Goal: Information Seeking & Learning: Check status

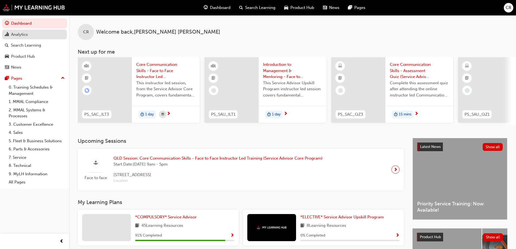
click at [25, 34] on div "Analytics" at bounding box center [19, 34] width 17 height 6
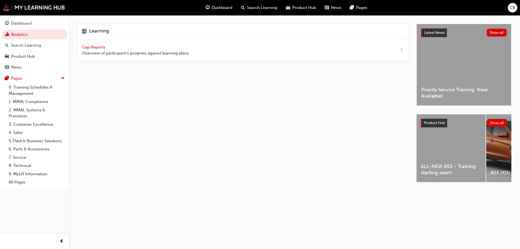
click at [89, 47] on span "Gap Reports" at bounding box center [94, 47] width 24 height 5
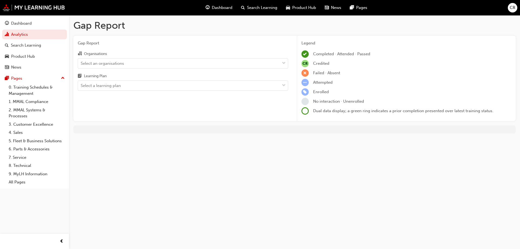
click at [112, 57] on div "Organisations" at bounding box center [183, 54] width 210 height 8
click at [81, 61] on input "Organisations Select an organisations" at bounding box center [81, 63] width 1 height 5
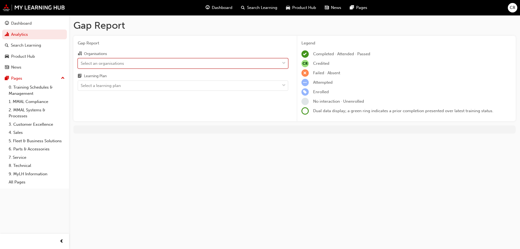
click at [114, 61] on div "Select an organisations" at bounding box center [102, 63] width 43 height 6
click at [81, 61] on input "Organisations 0 results available. Select is focused ,type to refine list, pres…" at bounding box center [81, 63] width 1 height 5
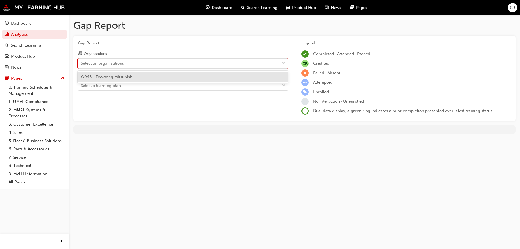
click at [115, 74] on span "Q945 - Toowong Mitsubishi" at bounding box center [107, 76] width 53 height 5
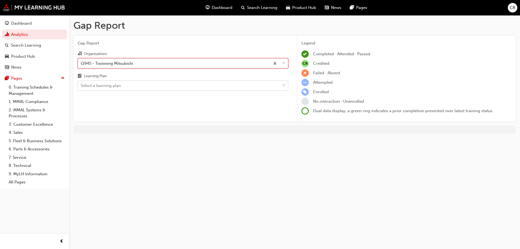
click at [117, 84] on div "Select a learning plan" at bounding box center [101, 86] width 40 height 6
click at [81, 84] on input "Learning Plan Select a learning plan" at bounding box center [81, 85] width 1 height 5
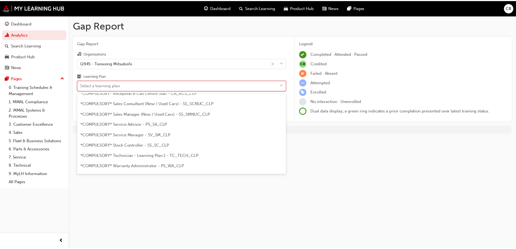
scroll to position [181, 0]
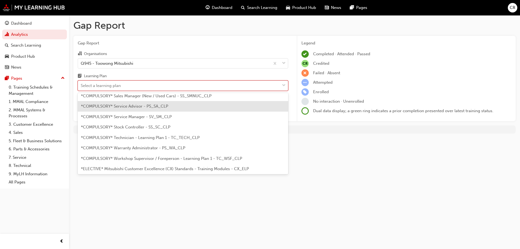
click at [150, 106] on span "*COMPULSORY* Service Advisor - PS_SA_CLP" at bounding box center [124, 106] width 87 height 5
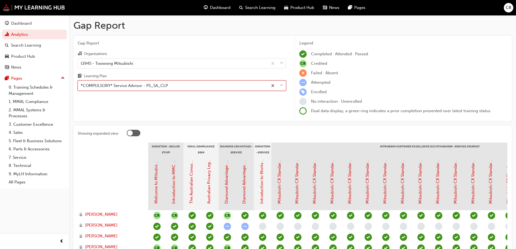
click at [172, 105] on div "Gap Report Organisations Q945 - Toowong Mitsubishi Learning Plan option *COMPUL…" at bounding box center [181, 79] width 217 height 86
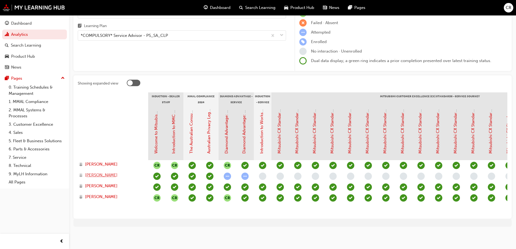
click at [105, 172] on span "[PERSON_NAME]" at bounding box center [101, 175] width 32 height 6
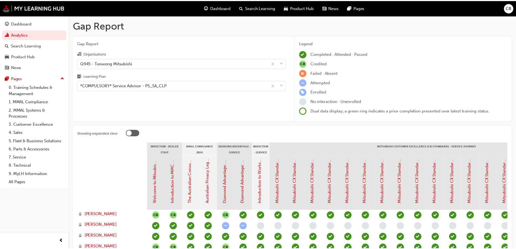
scroll to position [54, 0]
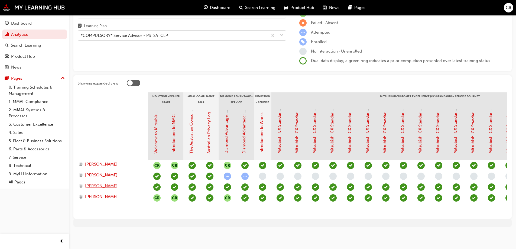
click at [99, 183] on span "[PERSON_NAME]" at bounding box center [101, 186] width 32 height 6
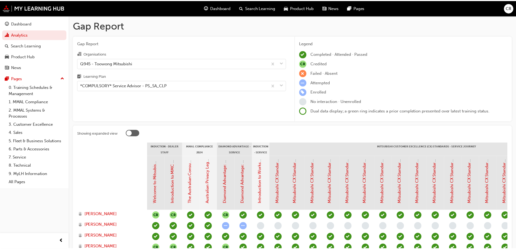
scroll to position [54, 0]
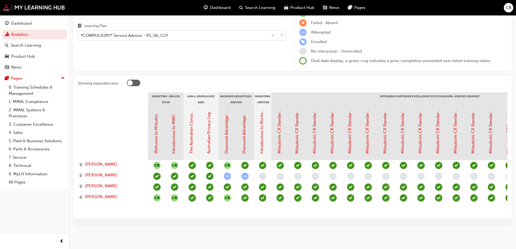
click at [131, 32] on div "*COMPULSORY* Service Advisor - PS_SA_CLP" at bounding box center [124, 35] width 87 height 6
click at [81, 33] on input "Learning Plan *COMPULSORY* Service Advisor - PS_SA_CLP" at bounding box center [81, 35] width 1 height 5
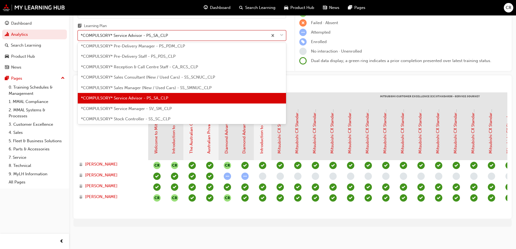
scroll to position [121, 0]
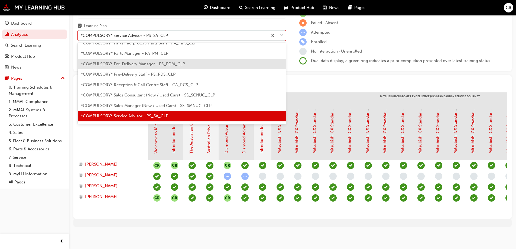
click at [138, 62] on div "*COMPULSORY* Pre-Delivery Manager - PS_PDM_CLP" at bounding box center [182, 64] width 208 height 11
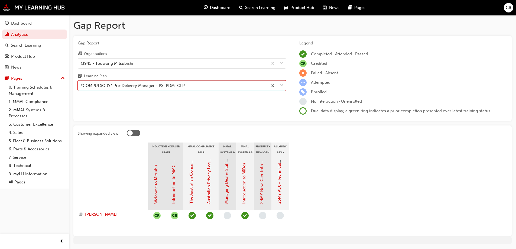
scroll to position [18, 0]
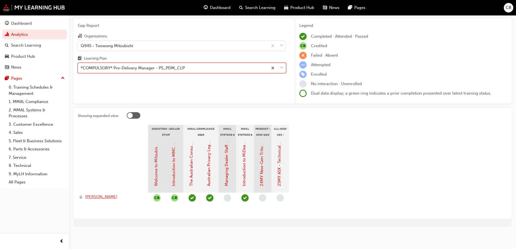
click at [94, 197] on span "[PERSON_NAME]" at bounding box center [101, 197] width 32 height 6
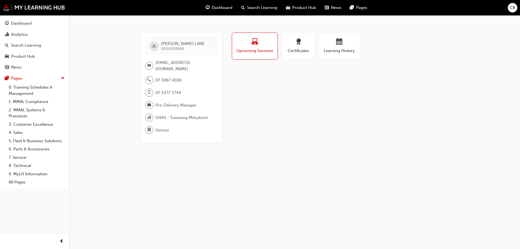
click at [177, 50] on span "0005533826" at bounding box center [172, 48] width 22 height 5
click at [213, 89] on div "07 3067 4038 07 3377 3744" at bounding box center [181, 88] width 73 height 25
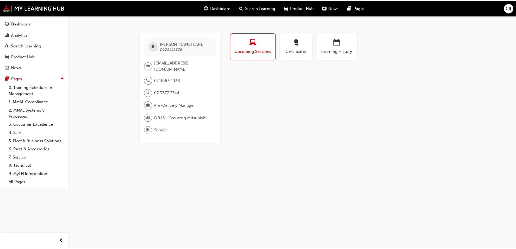
scroll to position [18, 0]
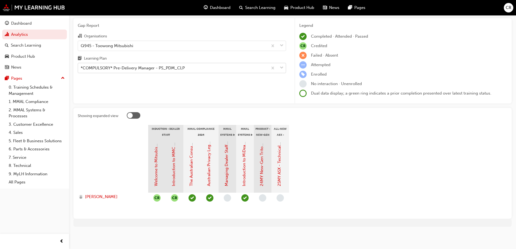
click at [122, 64] on div "*COMPULSORY* Pre-Delivery Manager - PS_PDM_CLP" at bounding box center [173, 67] width 190 height 9
click at [81, 66] on input "Learning Plan *COMPULSORY* Pre-Delivery Manager - PS_PDM_CLP" at bounding box center [81, 68] width 1 height 5
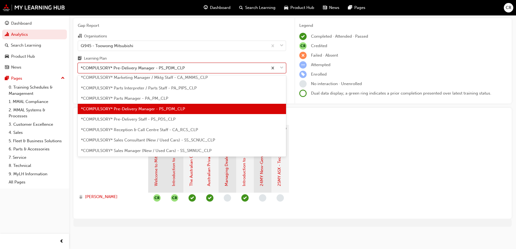
scroll to position [144, 0]
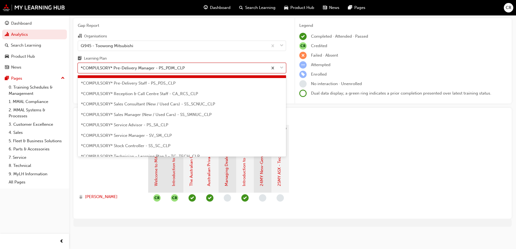
click at [139, 128] on div "*COMPULSORY* Service Advisor - PS_SA_CLP" at bounding box center [182, 125] width 208 height 11
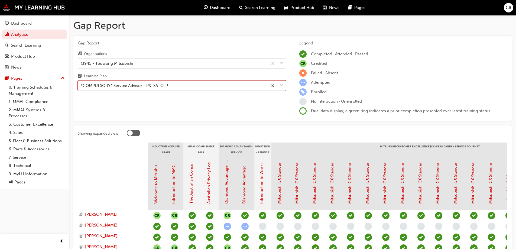
scroll to position [54, 0]
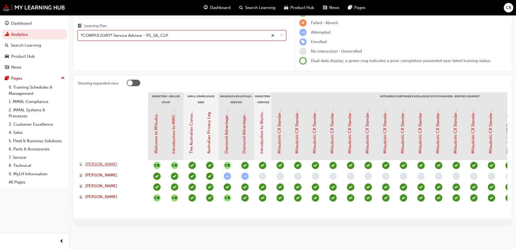
click at [116, 161] on span "[PERSON_NAME]" at bounding box center [101, 164] width 32 height 6
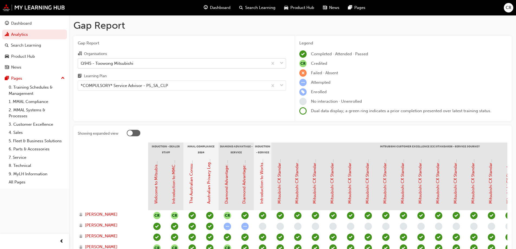
click at [141, 66] on div "Q945 - Toowong Mitsubishi" at bounding box center [173, 62] width 190 height 9
click at [81, 65] on input "Organisations Q945 - Toowong Mitsubishi" at bounding box center [81, 63] width 1 height 5
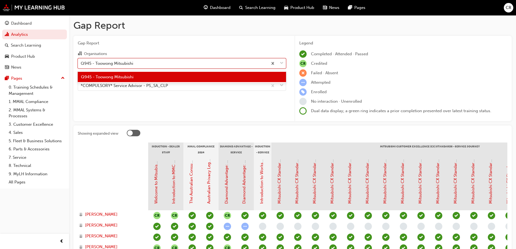
click at [132, 104] on div "Gap Report Organisations option Q945 - Toowong Mitsubishi focused, 1 of 1. 1 re…" at bounding box center [181, 79] width 217 height 86
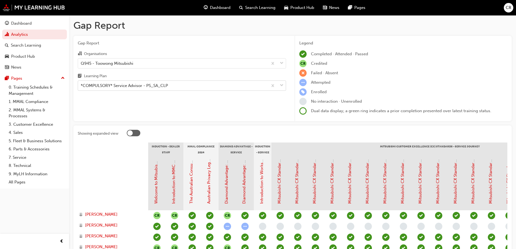
click at [139, 83] on div "*COMPULSORY* Service Advisor - PS_SA_CLP" at bounding box center [124, 86] width 87 height 6
click at [81, 83] on input "Learning Plan *COMPULSORY* Service Advisor - PS_SA_CLP" at bounding box center [81, 85] width 1 height 5
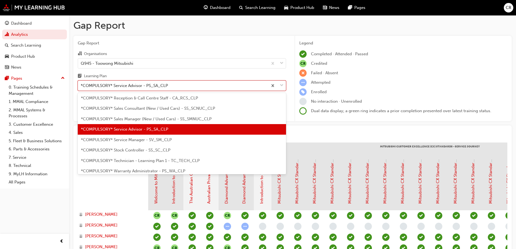
scroll to position [122, 0]
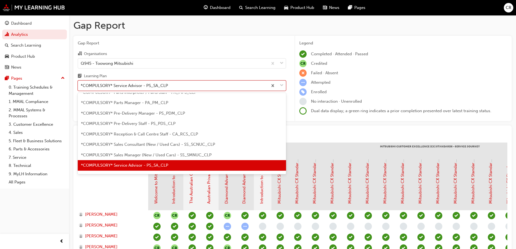
click at [148, 116] on div "*COMPULSORY* Pre-Delivery Manager - PS_PDM_CLP" at bounding box center [182, 113] width 208 height 11
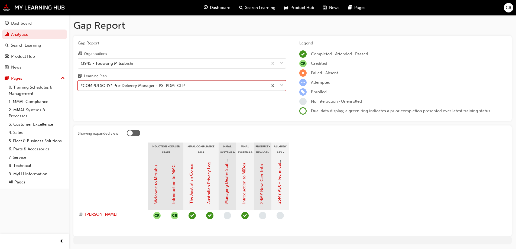
scroll to position [18, 0]
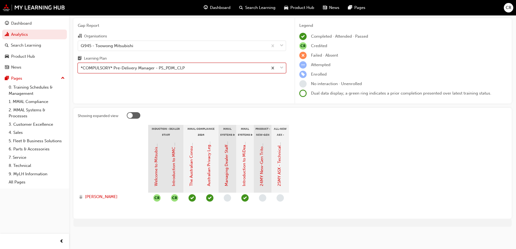
click at [103, 193] on div "[PERSON_NAME]" at bounding box center [113, 198] width 70 height 11
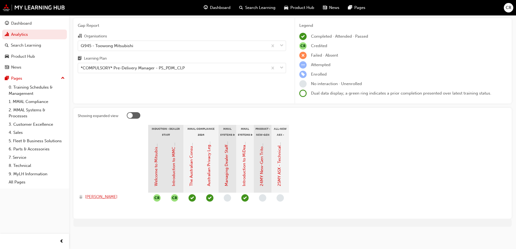
click at [104, 195] on span "[PERSON_NAME]" at bounding box center [101, 197] width 32 height 6
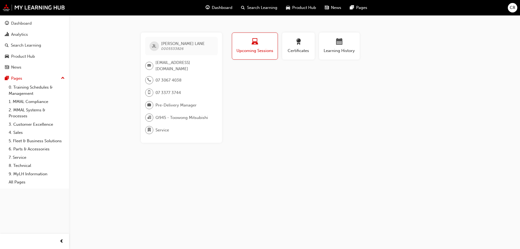
click at [172, 50] on span "0005533826" at bounding box center [172, 48] width 22 height 5
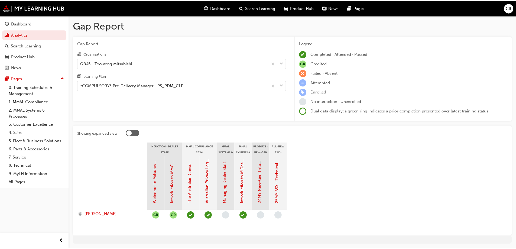
scroll to position [18, 0]
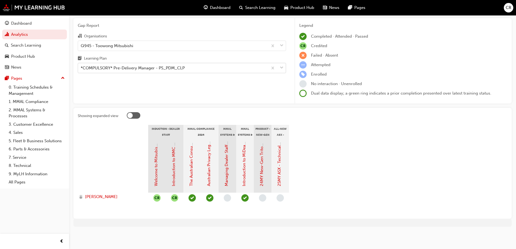
click at [148, 67] on div "*COMPULSORY* Pre-Delivery Manager - PS_PDM_CLP" at bounding box center [133, 68] width 104 height 6
click at [81, 67] on input "Learning Plan *COMPULSORY* Pre-Delivery Manager - PS_PDM_CLP" at bounding box center [81, 68] width 1 height 5
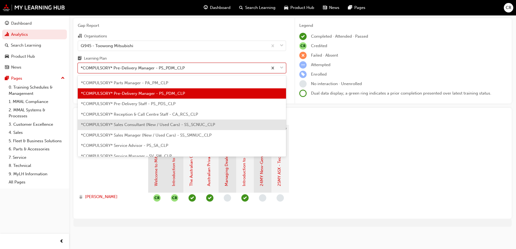
scroll to position [142, 0]
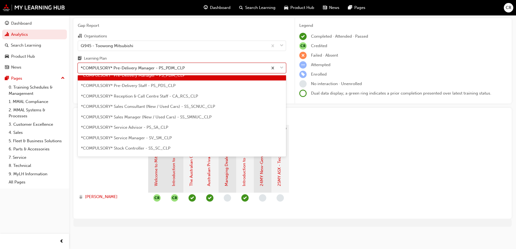
click at [158, 109] on div "*COMPULSORY* Sales Consultant (New / Used Cars) - SS_SCNUC_CLP" at bounding box center [182, 106] width 208 height 11
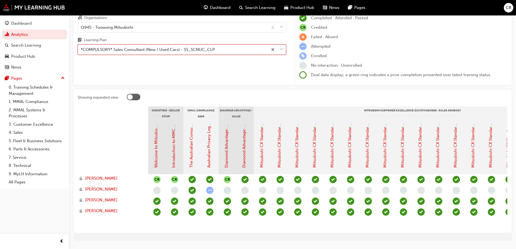
scroll to position [54, 0]
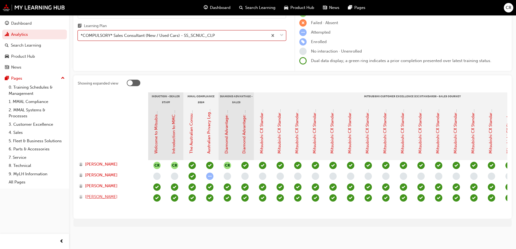
click at [97, 194] on span "[PERSON_NAME]" at bounding box center [101, 197] width 32 height 6
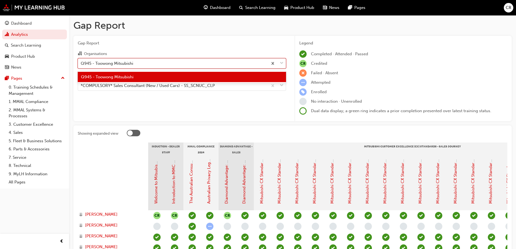
click at [119, 63] on div "Q945 - Toowong Mitsubishi" at bounding box center [107, 63] width 53 height 6
click at [81, 63] on input "Organisations option Q945 - Toowong Mitsubishi focused, 1 of 1. 1 result availa…" at bounding box center [81, 63] width 1 height 5
click at [113, 104] on div "Gap Report Organisations option Q945 - Toowong Mitsubishi focused, 1 of 1. 1 re…" at bounding box center [181, 79] width 217 height 86
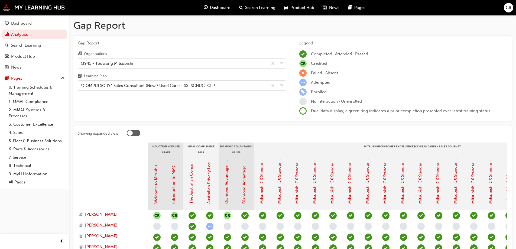
click at [125, 80] on div "*COMPULSORY* Sales Consultant (New / Used Cars) - SS_SCNUC_CLP" at bounding box center [182, 85] width 208 height 10
click at [81, 83] on input "Learning Plan *COMPULSORY* Sales Consultant (New / Used Cars) - SS_SCNUC_CLP" at bounding box center [81, 85] width 1 height 5
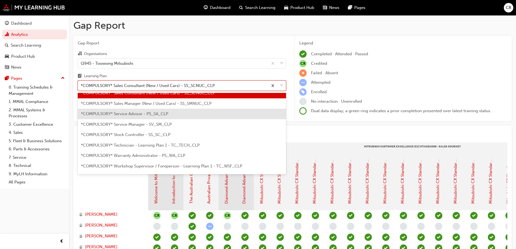
scroll to position [191, 0]
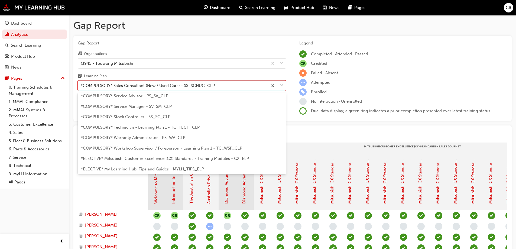
click at [133, 97] on span "*COMPULSORY* Service Advisor - PS_SA_CLP" at bounding box center [124, 95] width 87 height 5
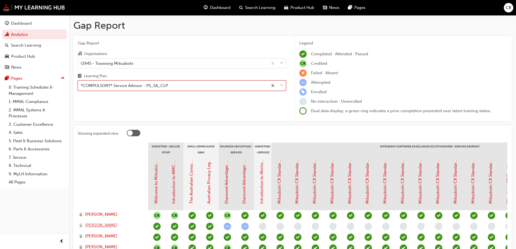
scroll to position [54, 0]
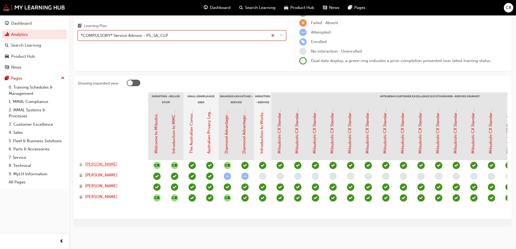
click at [107, 162] on span "[PERSON_NAME]" at bounding box center [101, 164] width 32 height 6
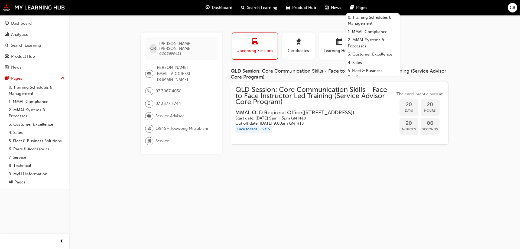
click at [328, 171] on div "CR [PERSON_NAME] 0005699431 [EMAIL_ADDRESS][DOMAIN_NAME] 07 3067 4038 07 3377 3…" at bounding box center [260, 124] width 520 height 249
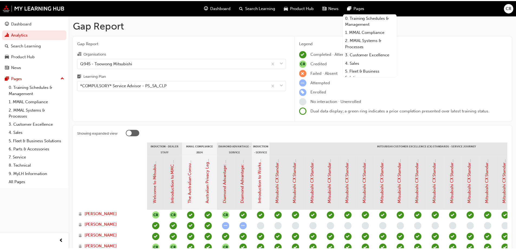
scroll to position [54, 0]
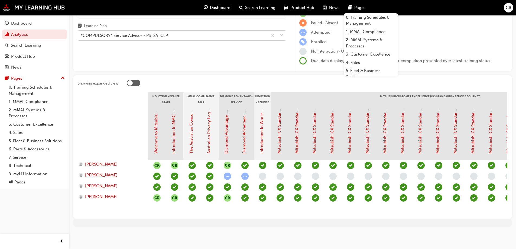
click at [136, 32] on div "*COMPULSORY* Service Advisor - PS_SA_CLP" at bounding box center [124, 35] width 87 height 6
click at [81, 33] on input "Learning Plan *COMPULSORY* Service Advisor - PS_SA_CLP" at bounding box center [81, 35] width 1 height 5
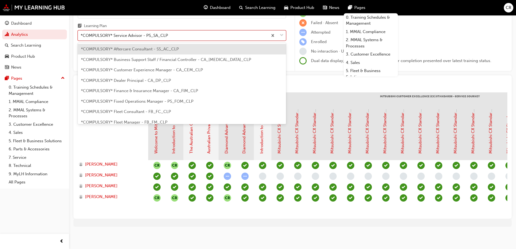
scroll to position [122, 0]
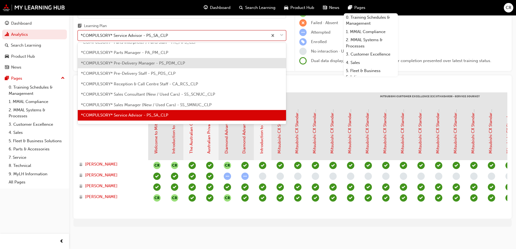
click at [145, 62] on div "*COMPULSORY* Pre-Delivery Manager - PS_PDM_CLP" at bounding box center [182, 63] width 208 height 11
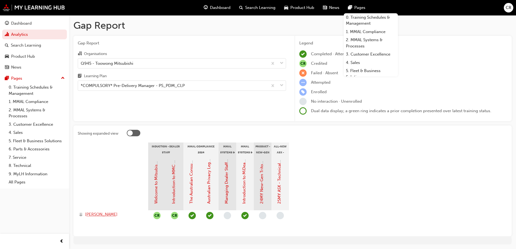
click at [101, 216] on span "[PERSON_NAME]" at bounding box center [101, 214] width 32 height 6
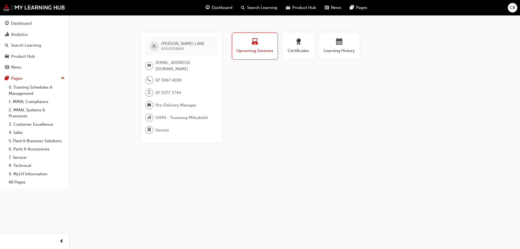
click at [417, 92] on div "Profile Upcoming Sessions Certificates Learning History [PERSON_NAME] 000553382…" at bounding box center [340, 87] width 218 height 110
click at [301, 46] on span "award-icon" at bounding box center [298, 41] width 6 height 7
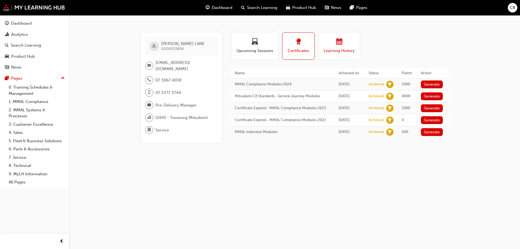
click at [342, 45] on span "calendar-icon" at bounding box center [339, 41] width 6 height 7
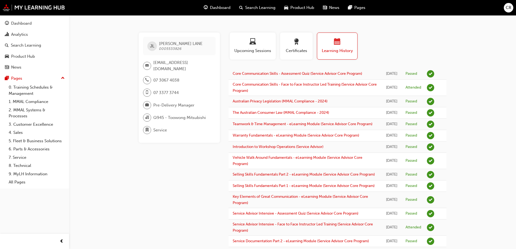
drag, startPoint x: 102, startPoint y: 47, endPoint x: 112, endPoint y: 45, distance: 10.3
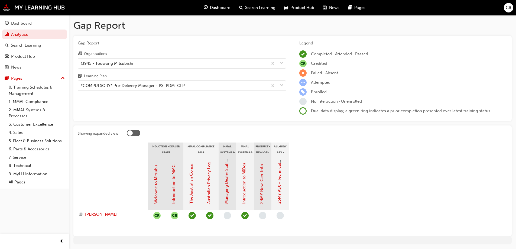
scroll to position [18, 0]
